Goal: Information Seeking & Learning: Learn about a topic

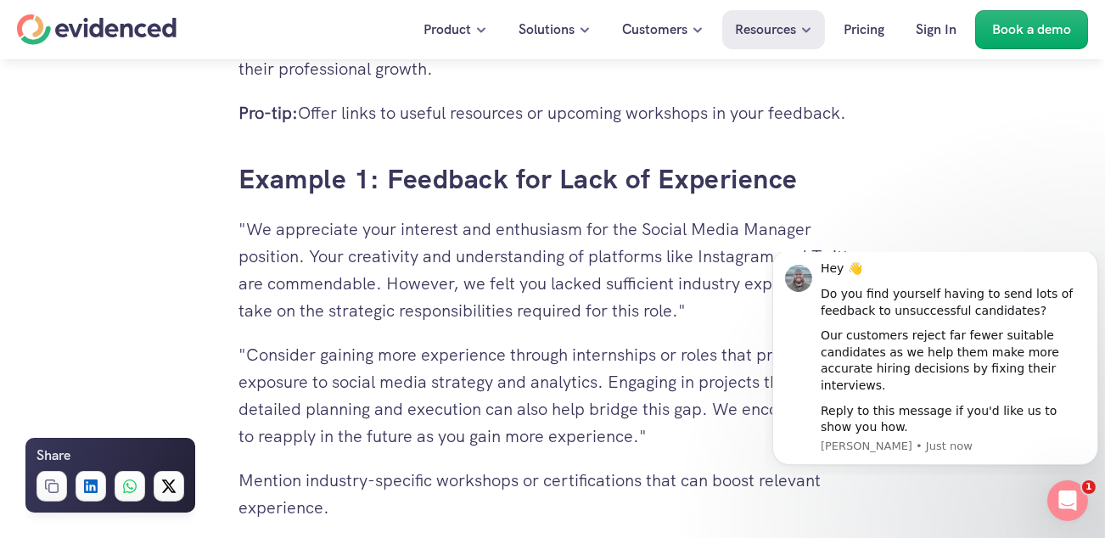
scroll to position [3819, 0]
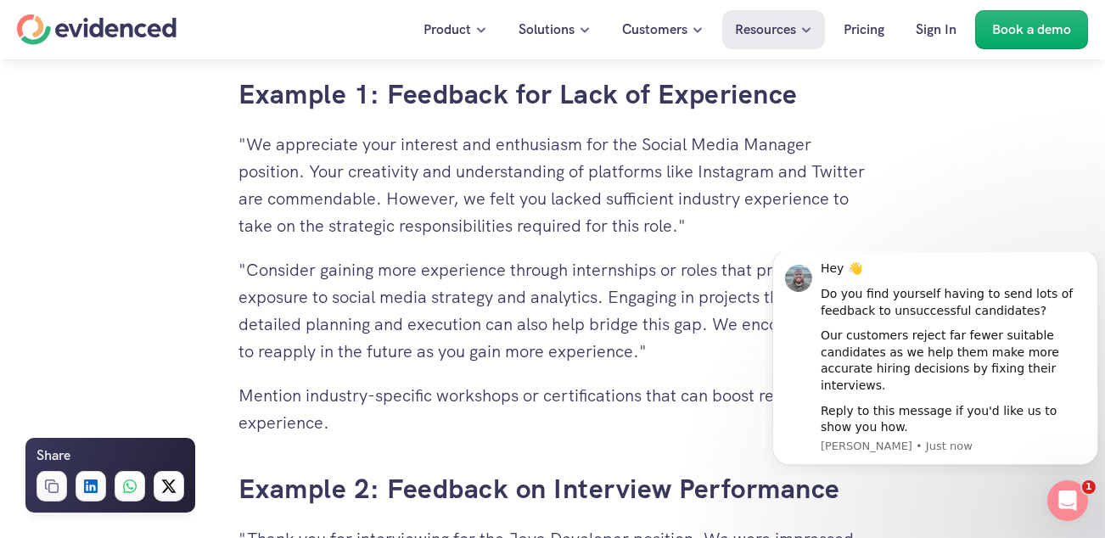
click at [443, 322] on p ""Consider gaining more experience through internships or roles that provide exp…" at bounding box center [552, 310] width 628 height 109
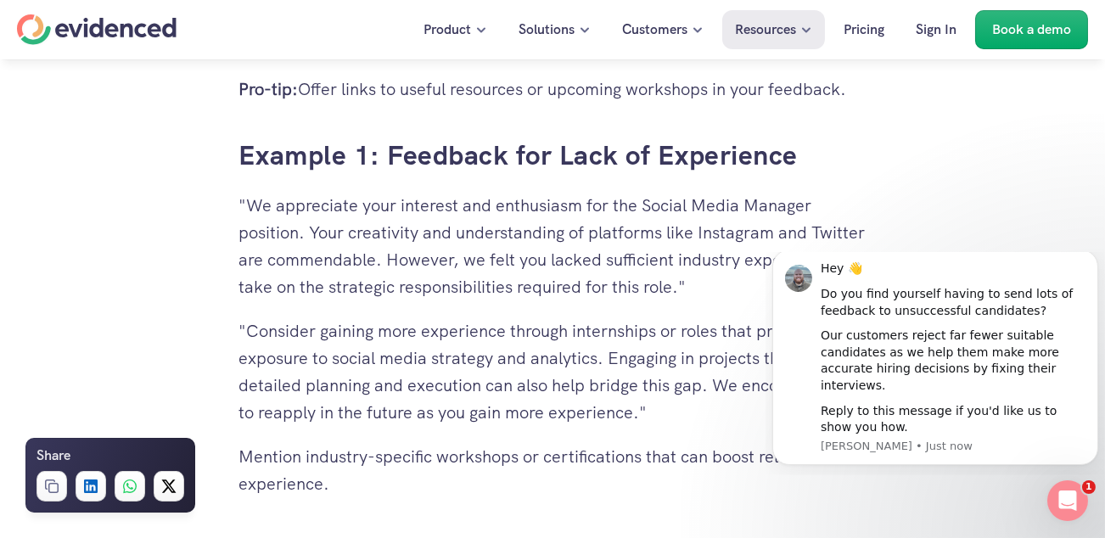
scroll to position [3734, 0]
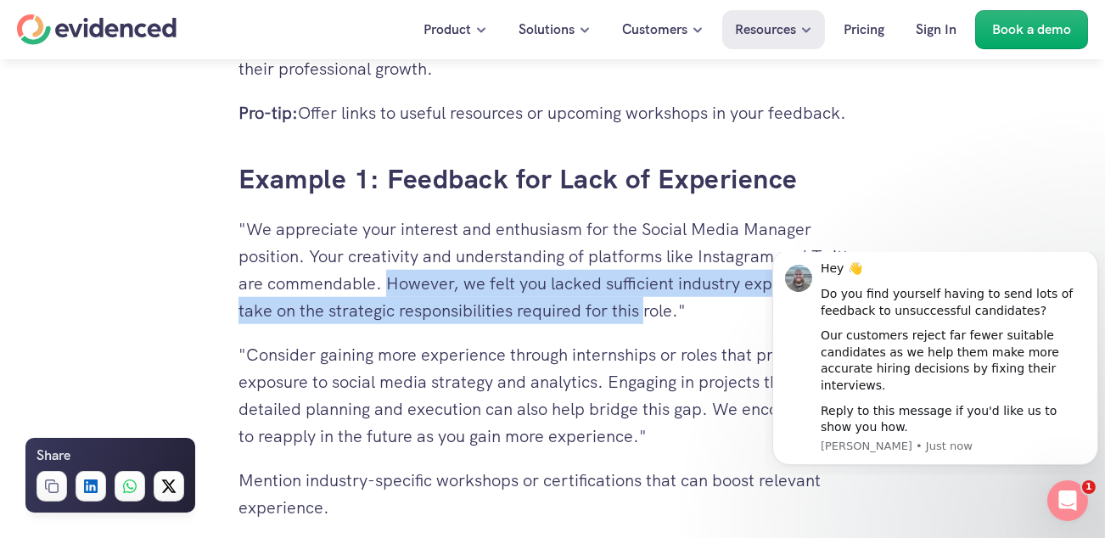
drag, startPoint x: 445, startPoint y: 283, endPoint x: 752, endPoint y: 310, distance: 308.3
click at [752, 310] on p ""We appreciate your interest and enthusiasm for the Social Media Manager positi…" at bounding box center [552, 270] width 628 height 109
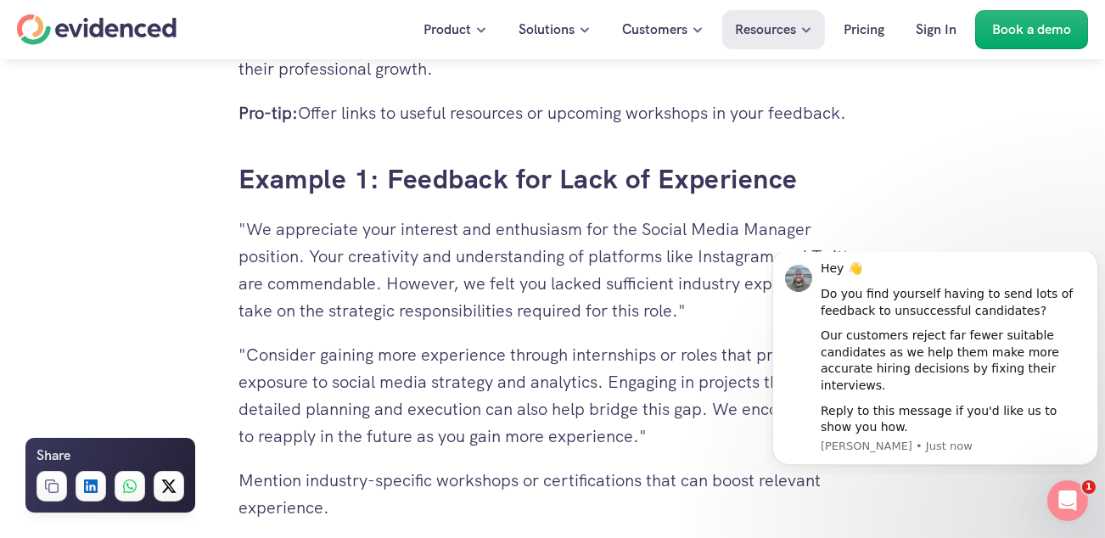
drag, startPoint x: 752, startPoint y: 310, endPoint x: 871, endPoint y: 155, distance: 194.8
click at [871, 155] on div "Need a hand? Try our feedback generator 👀 You've spent hours reviewing resumes,…" at bounding box center [552, 43] width 662 height 6659
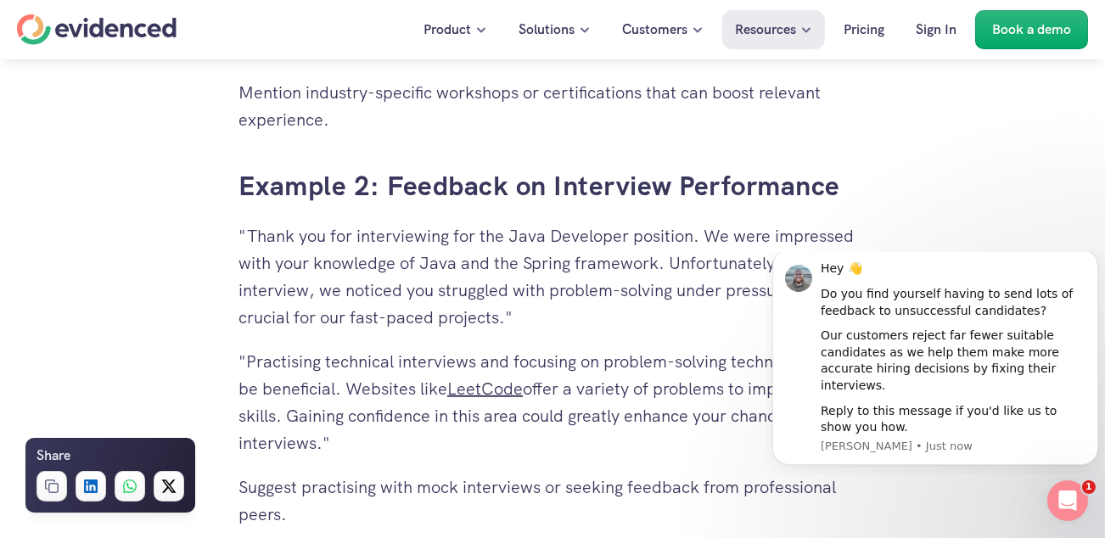
scroll to position [4158, 0]
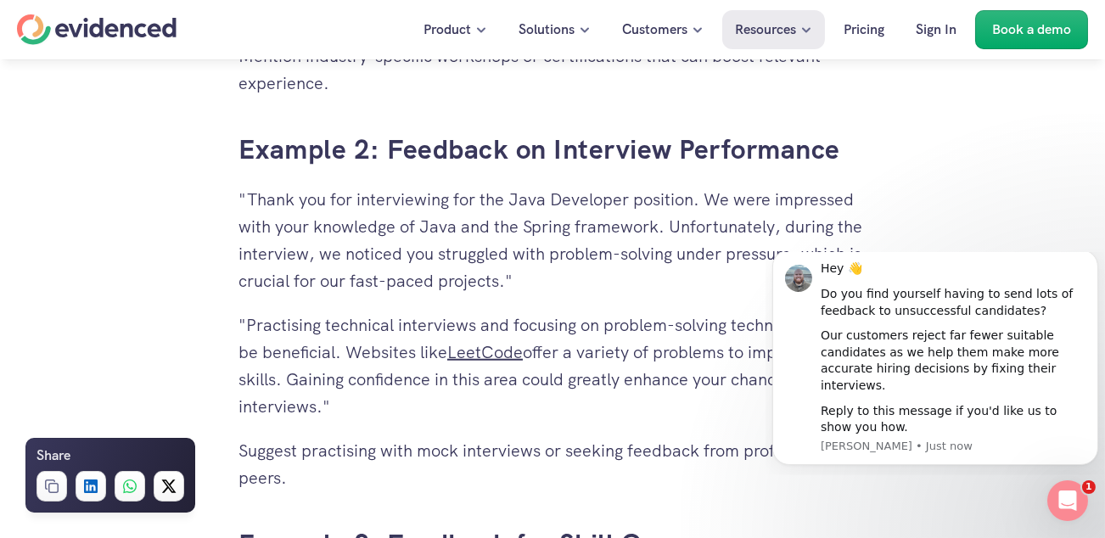
click at [563, 401] on p ""Practising technical interviews and focusing on problem-solving techniques wil…" at bounding box center [552, 365] width 628 height 109
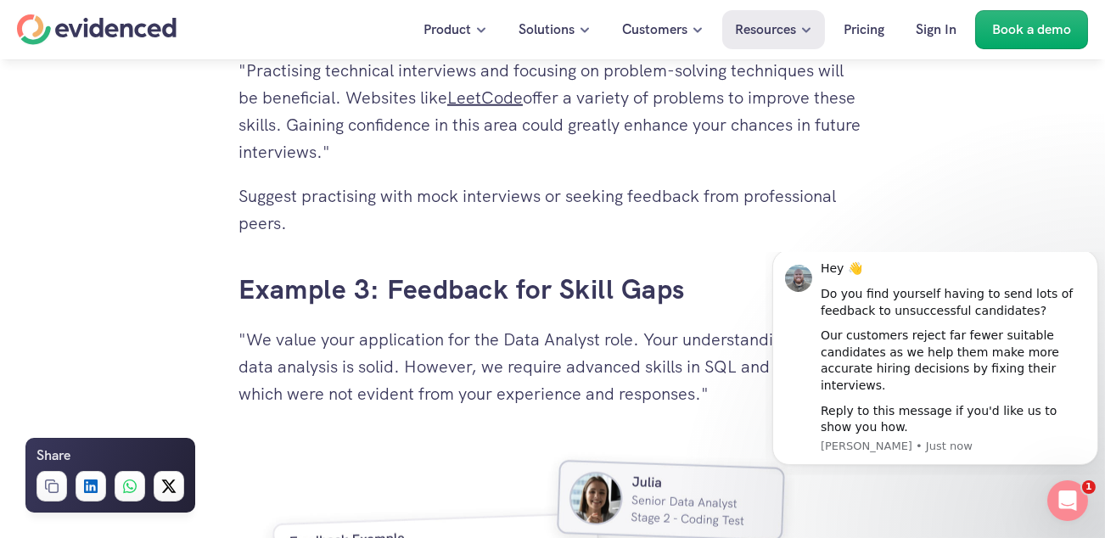
scroll to position [4497, 0]
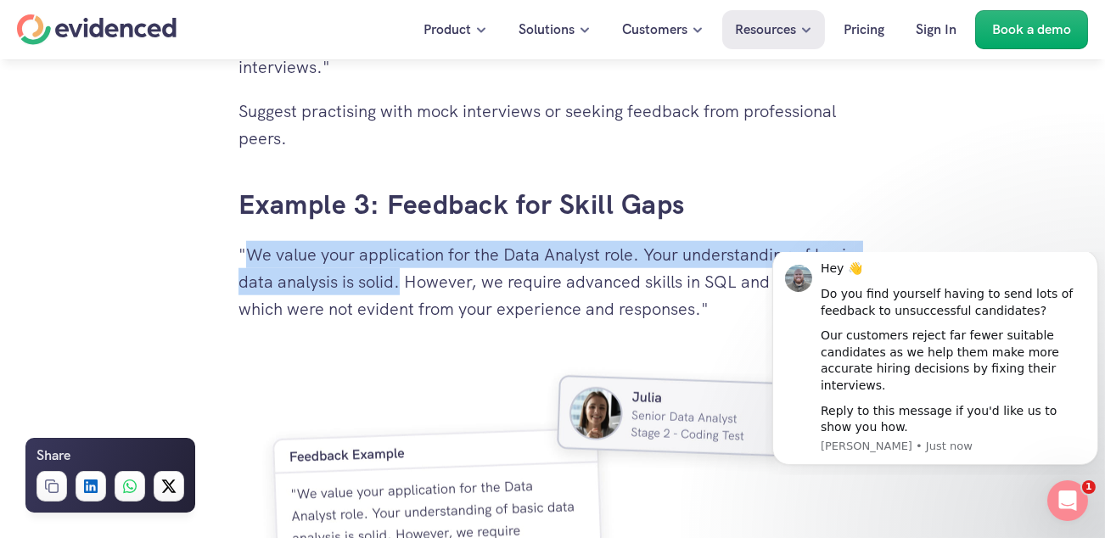
drag, startPoint x: 401, startPoint y: 276, endPoint x: 246, endPoint y: 254, distance: 156.9
click at [246, 254] on p ""We value your application for the Data Analyst role. Your understanding of bas…" at bounding box center [552, 281] width 628 height 81
drag, startPoint x: 246, startPoint y: 254, endPoint x: 160, endPoint y: 280, distance: 89.7
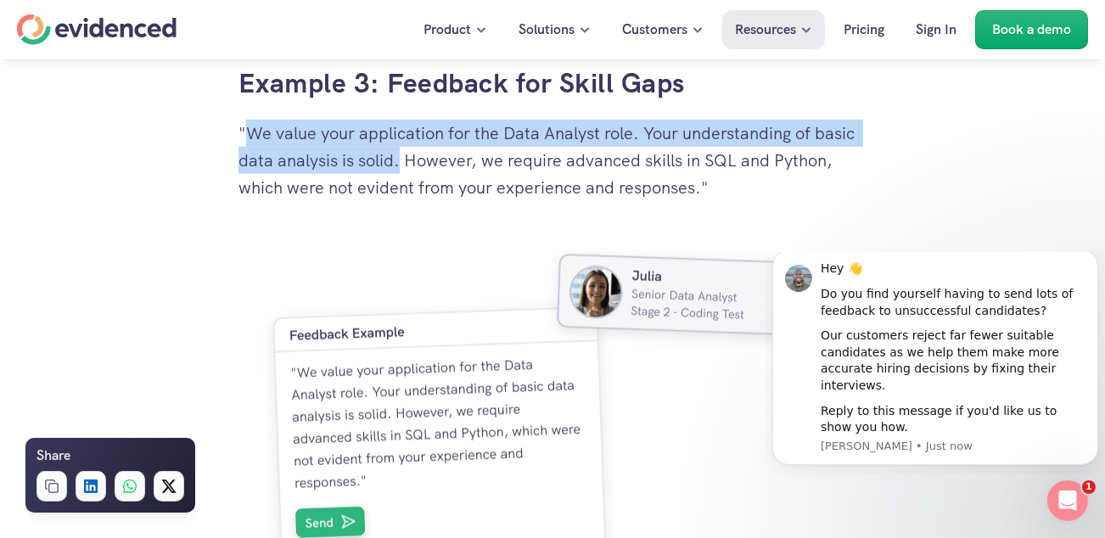
scroll to position [4582, 0]
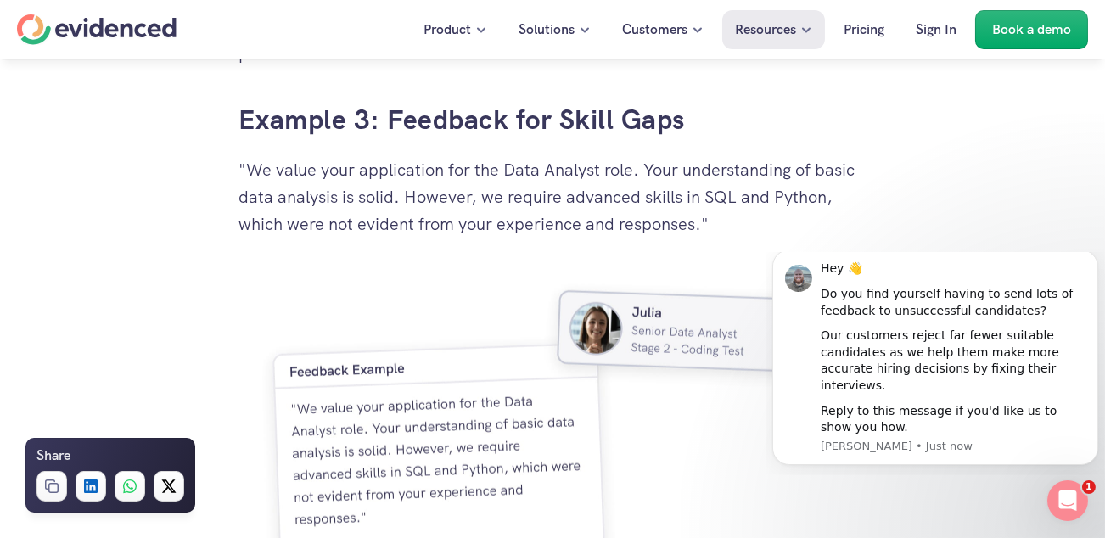
click at [476, 205] on p ""We value your application for the Data Analyst role. Your understanding of bas…" at bounding box center [552, 196] width 628 height 81
click at [474, 194] on p ""We value your application for the Data Analyst role. Your understanding of bas…" at bounding box center [552, 196] width 628 height 81
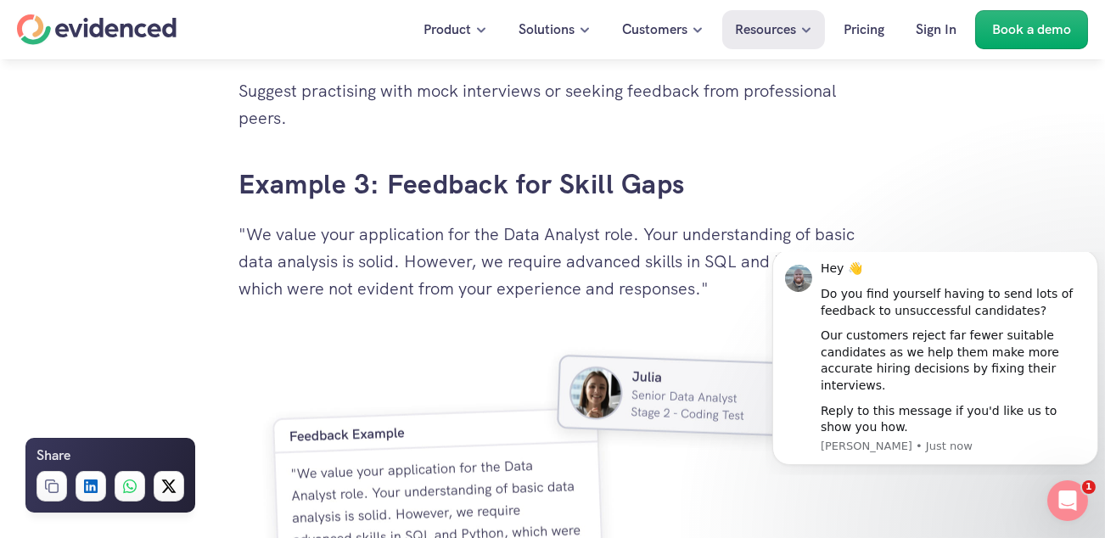
scroll to position [4535, 0]
